Goal: Transaction & Acquisition: Purchase product/service

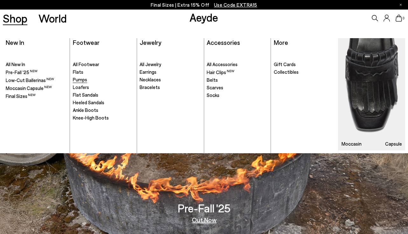
click at [86, 80] on span "Pumps" at bounding box center [80, 80] width 14 height 6
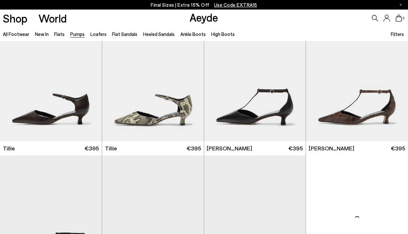
scroll to position [505, 0]
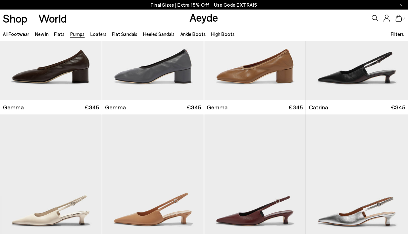
scroll to position [1418, 0]
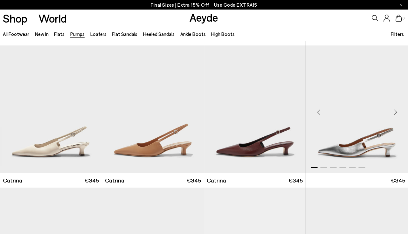
click at [337, 112] on img "1 / 6" at bounding box center [357, 109] width 102 height 128
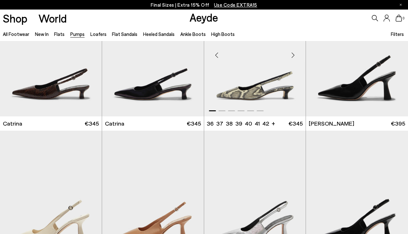
scroll to position [1741, 0]
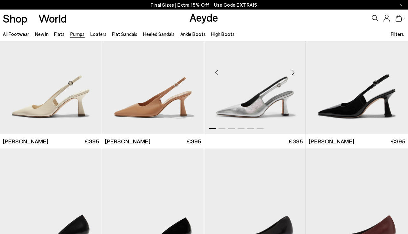
click at [265, 99] on img "1 / 6" at bounding box center [255, 70] width 102 height 128
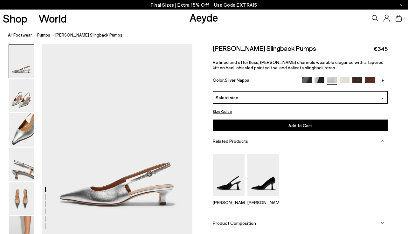
click at [332, 98] on div "Select size" at bounding box center [300, 97] width 175 height 12
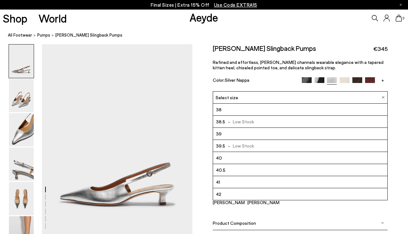
scroll to position [36, 0]
click at [264, 182] on li "41" at bounding box center [300, 182] width 174 height 12
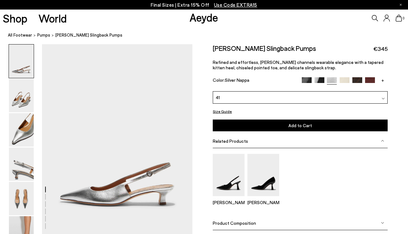
click at [227, 113] on button "Size Guide" at bounding box center [222, 111] width 19 height 8
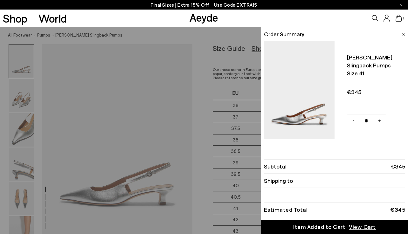
click at [404, 34] on img at bounding box center [403, 34] width 3 height 3
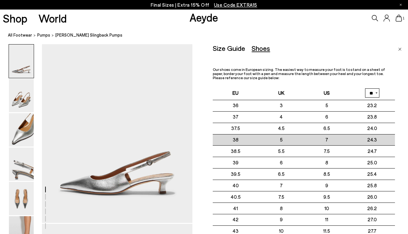
scroll to position [13, 0]
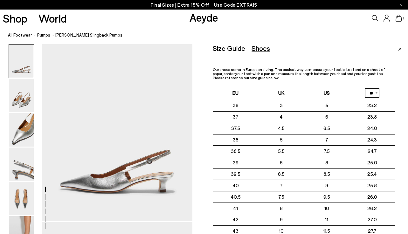
click at [317, 54] on div "Size Guide Shoes Belt Our shoes come in European sizing. The easiest way to mea…" at bounding box center [304, 169] width 182 height 250
click at [242, 50] on div "Size Guide" at bounding box center [229, 48] width 32 height 8
click at [259, 46] on div "Shoes" at bounding box center [261, 48] width 18 height 8
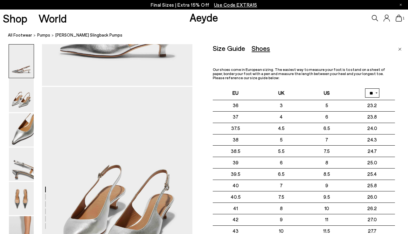
scroll to position [152, 0]
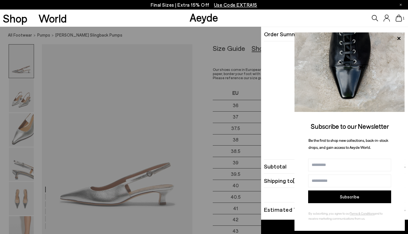
click at [403, 17] on span "1" at bounding box center [403, 18] width 3 height 3
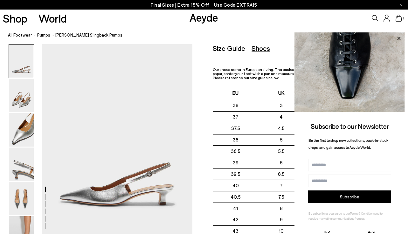
click at [399, 38] on icon at bounding box center [398, 38] width 3 height 3
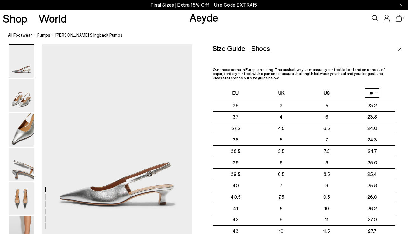
click at [231, 47] on div "Size Guide" at bounding box center [229, 48] width 32 height 8
click at [263, 50] on div "Shoes" at bounding box center [261, 48] width 18 height 8
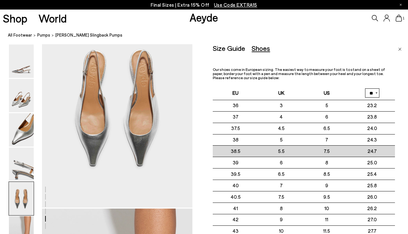
scroll to position [768, 0]
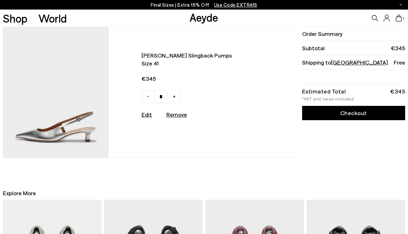
click at [176, 114] on u "Remove" at bounding box center [176, 114] width 21 height 7
type input "*"
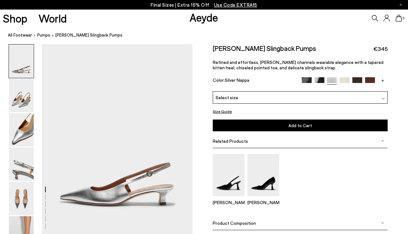
scroll to position [768, 0]
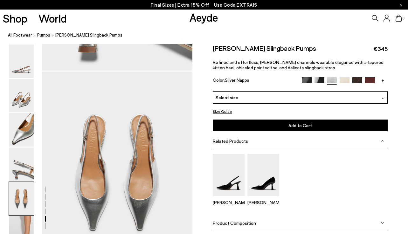
click at [353, 100] on div "Select size" at bounding box center [300, 97] width 175 height 12
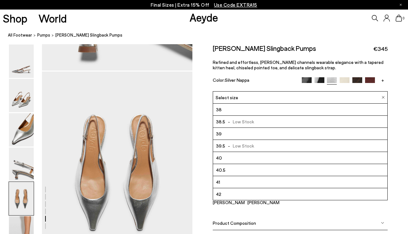
scroll to position [36, 0]
click at [246, 193] on li "42" at bounding box center [300, 194] width 174 height 12
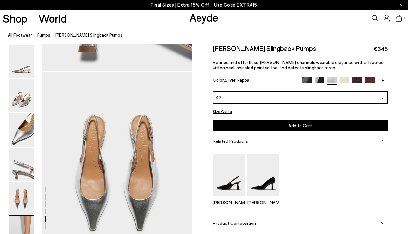
click at [287, 128] on button "Add to Cart Select a Size First" at bounding box center [300, 125] width 175 height 12
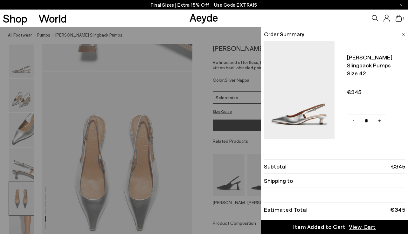
click at [208, 122] on div "Quick Add Color Size View Details Order Summary Catrina slingback pumps Size 42…" at bounding box center [204, 130] width 408 height 207
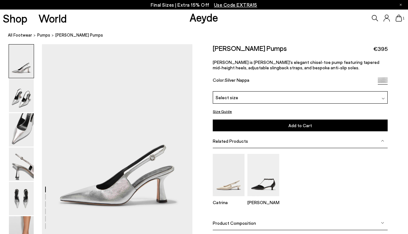
click at [312, 102] on div "Select size" at bounding box center [300, 97] width 175 height 12
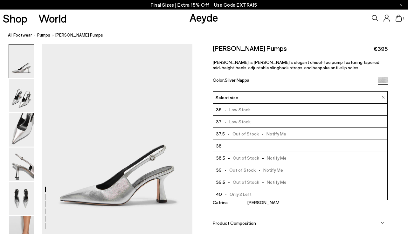
click at [270, 192] on li "40 - Only 2 Left" at bounding box center [300, 194] width 174 height 12
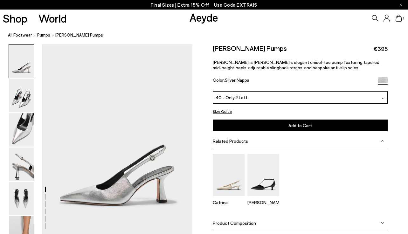
click at [298, 125] on span "Add to Cart" at bounding box center [300, 125] width 24 height 5
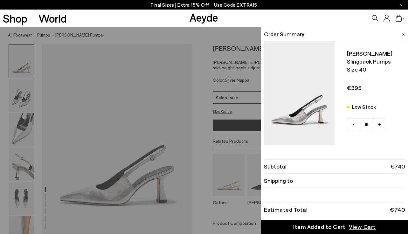
click at [242, 110] on div "Quick Add Color Size View Details Order Summary [PERSON_NAME] slingback pumps S…" at bounding box center [204, 130] width 408 height 207
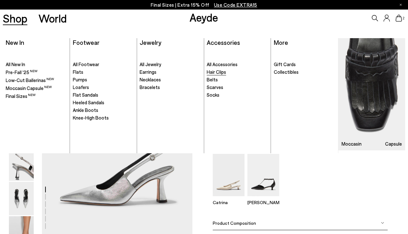
click at [226, 70] on link "Hair Clips" at bounding box center [237, 72] width 61 height 6
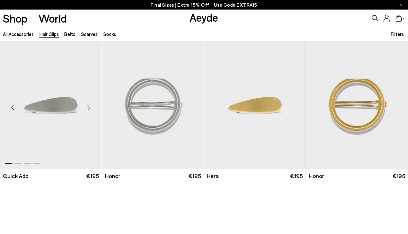
click at [80, 121] on img "1 / 4" at bounding box center [51, 105] width 102 height 128
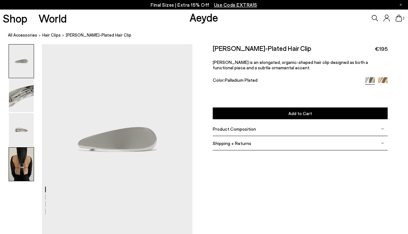
click at [24, 173] on img at bounding box center [21, 164] width 25 height 33
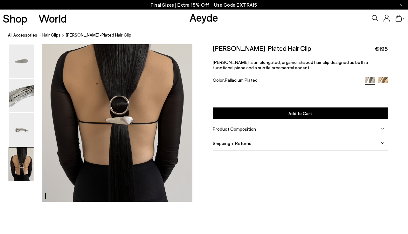
scroll to position [638, 0]
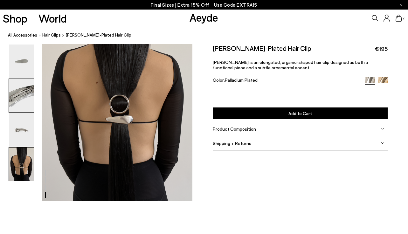
click at [17, 95] on img at bounding box center [21, 95] width 25 height 33
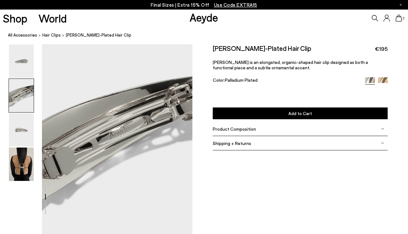
scroll to position [191, 0]
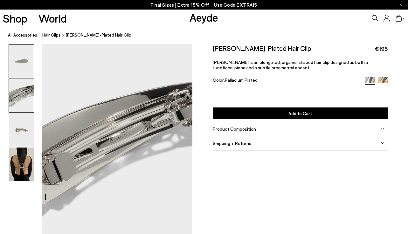
click at [22, 65] on img at bounding box center [21, 61] width 25 height 33
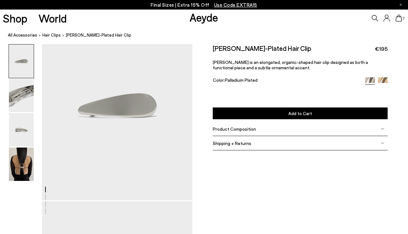
scroll to position [0, 0]
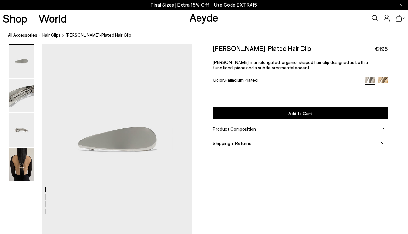
click at [25, 128] on img at bounding box center [21, 129] width 25 height 33
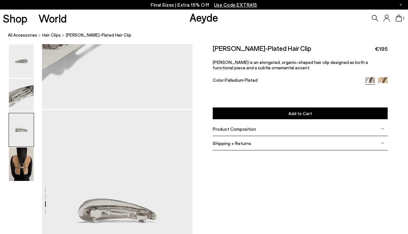
scroll to position [393, 0]
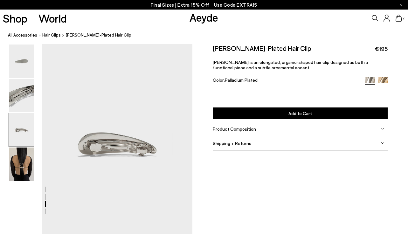
click at [219, 129] on span "Product Composition" at bounding box center [234, 128] width 43 height 5
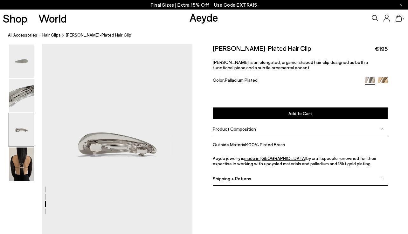
click at [219, 129] on span "Product Composition" at bounding box center [234, 128] width 43 height 5
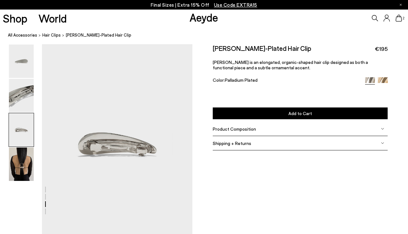
click at [219, 129] on span "Product Composition" at bounding box center [234, 128] width 43 height 5
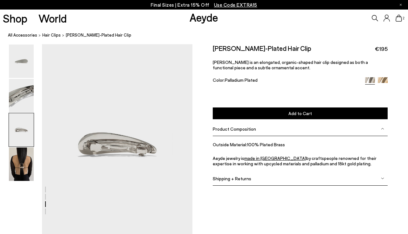
click at [219, 129] on span "Product Composition" at bounding box center [234, 128] width 43 height 5
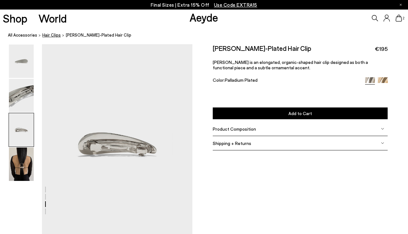
click at [49, 37] on span "Hair Clips" at bounding box center [51, 34] width 18 height 5
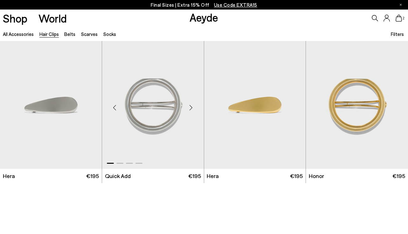
click at [176, 100] on img "1 / 4" at bounding box center [153, 105] width 102 height 128
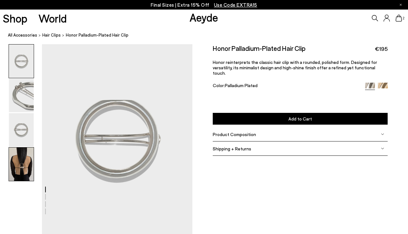
click at [21, 164] on img at bounding box center [21, 164] width 25 height 33
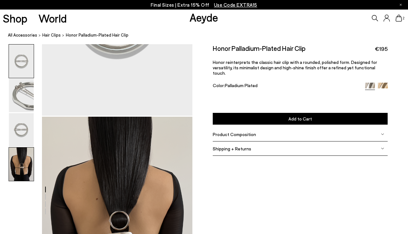
scroll to position [638, 0]
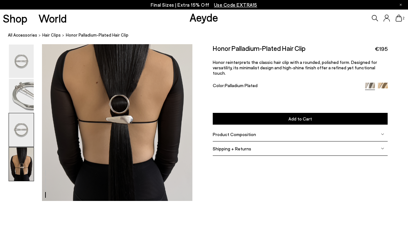
click at [19, 127] on img at bounding box center [21, 129] width 25 height 33
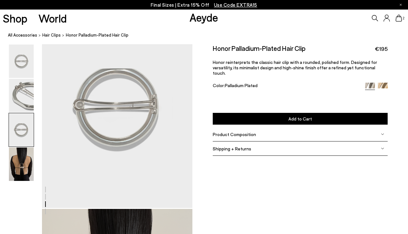
scroll to position [393, 0]
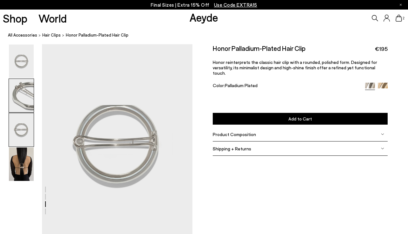
click at [24, 87] on img at bounding box center [21, 95] width 25 height 33
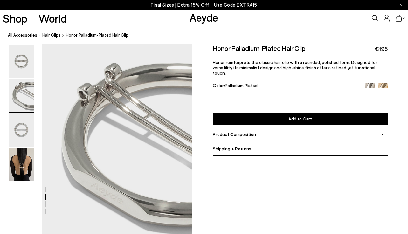
click at [25, 130] on img at bounding box center [21, 129] width 25 height 33
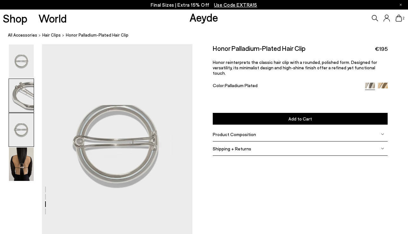
click at [19, 96] on img at bounding box center [21, 95] width 25 height 33
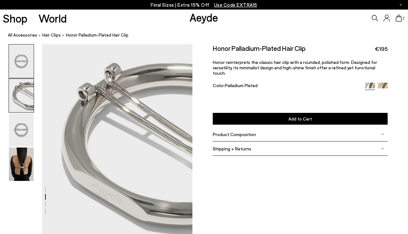
click at [24, 64] on img at bounding box center [21, 61] width 25 height 33
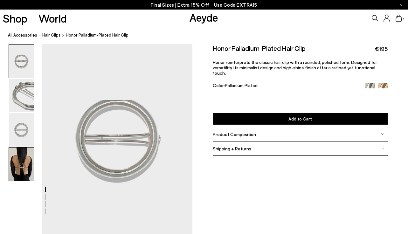
click at [28, 165] on img at bounding box center [21, 164] width 25 height 33
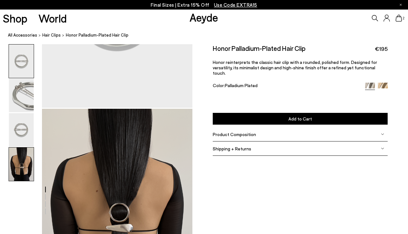
scroll to position [638, 0]
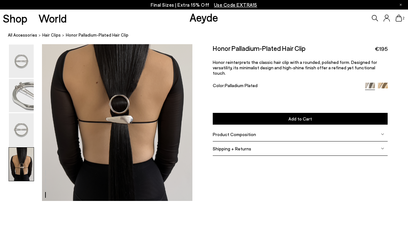
click at [398, 20] on icon at bounding box center [399, 18] width 6 height 7
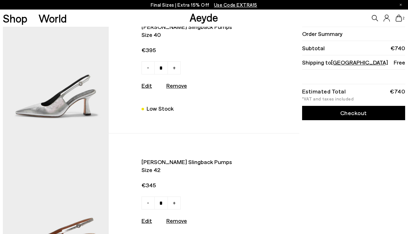
scroll to position [24, 0]
click at [355, 109] on link "Checkout" at bounding box center [353, 113] width 103 height 14
